Goal: Transaction & Acquisition: Book appointment/travel/reservation

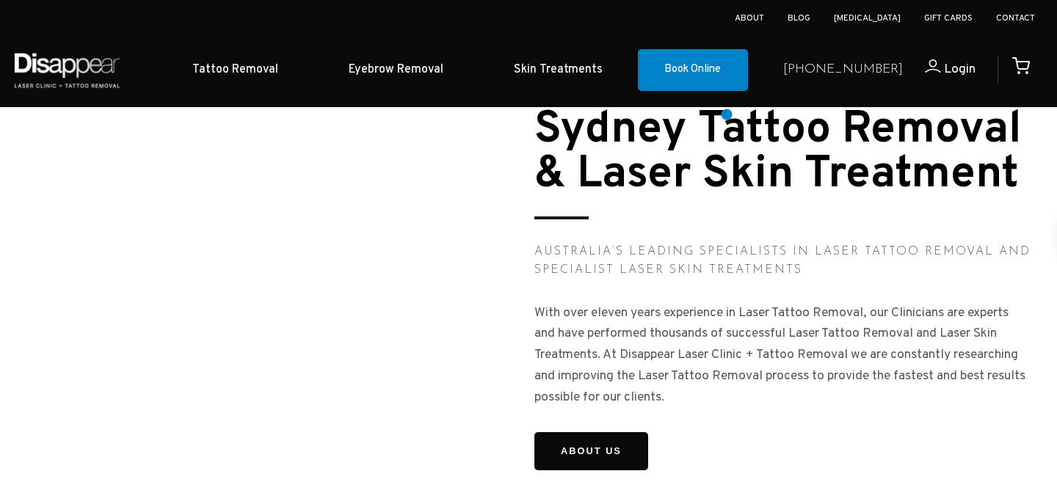
scroll to position [1231, 0]
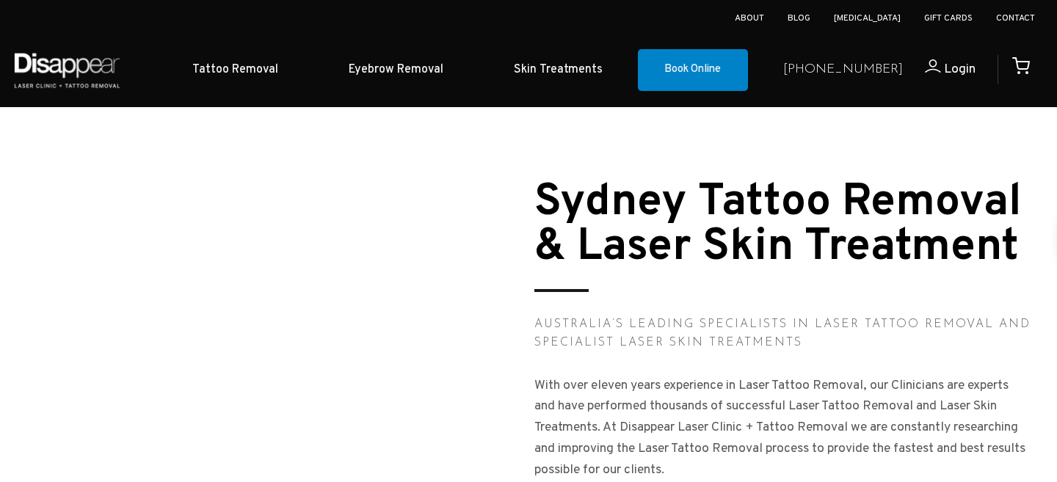
click at [693, 46] on ul "Tattoo Removal Eyebrow Removal Skin Treatments Book Online" at bounding box center [453, 70] width 638 height 57
click at [697, 66] on link "Book Online" at bounding box center [693, 70] width 110 height 43
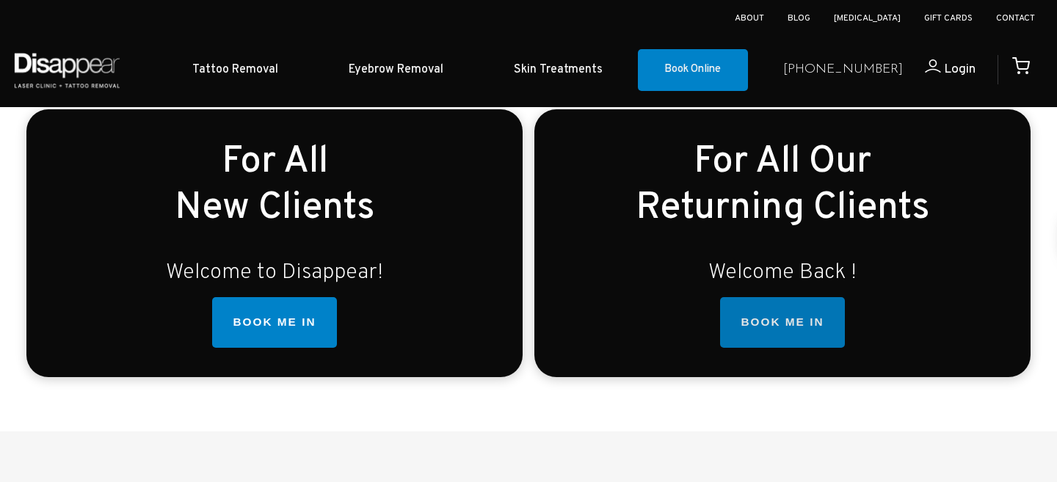
click at [790, 314] on link "BOOK ME IN" at bounding box center [782, 322] width 124 height 51
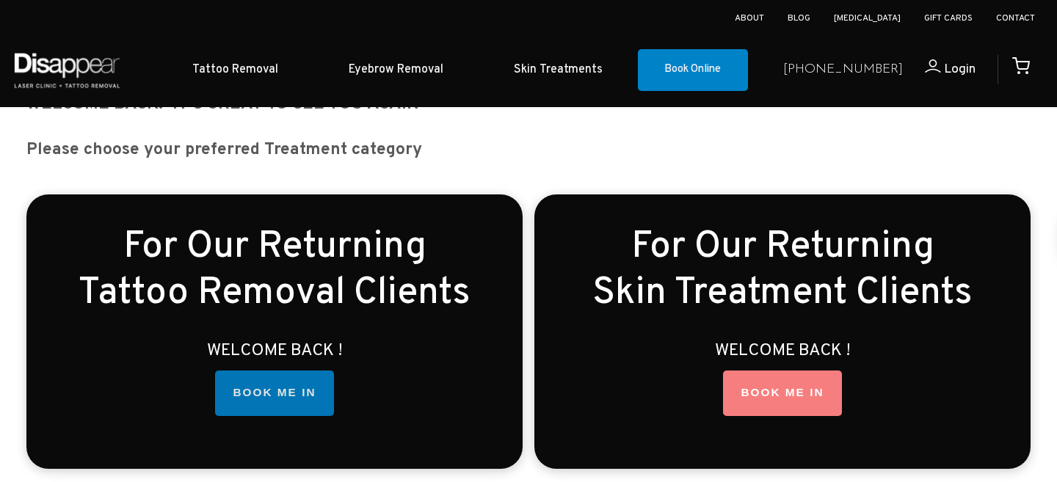
click at [296, 404] on link "BOOK ME IN" at bounding box center [274, 393] width 118 height 45
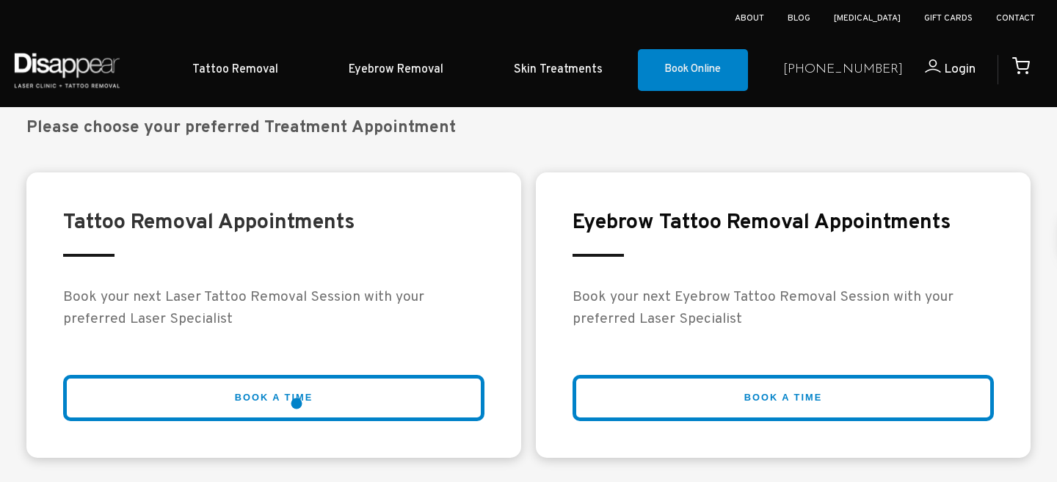
scroll to position [2567, 0]
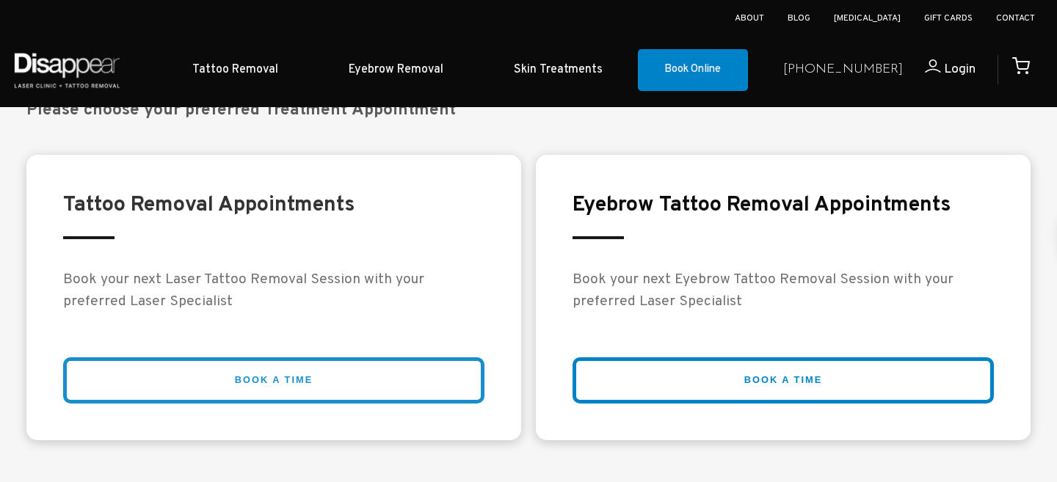
click at [369, 398] on link "BOOK A TIME" at bounding box center [273, 380] width 421 height 46
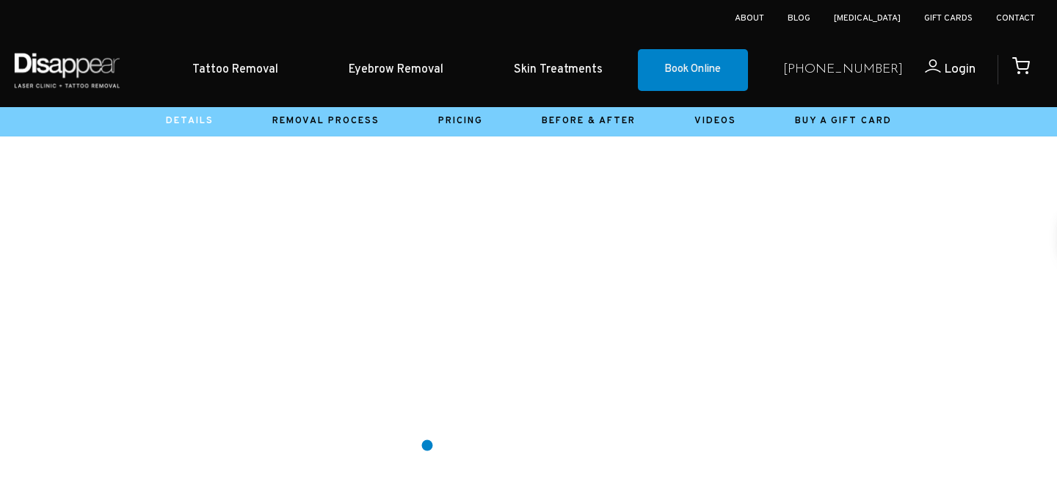
scroll to position [1220, 0]
